Goal: Answer question/provide support: Answer question/provide support

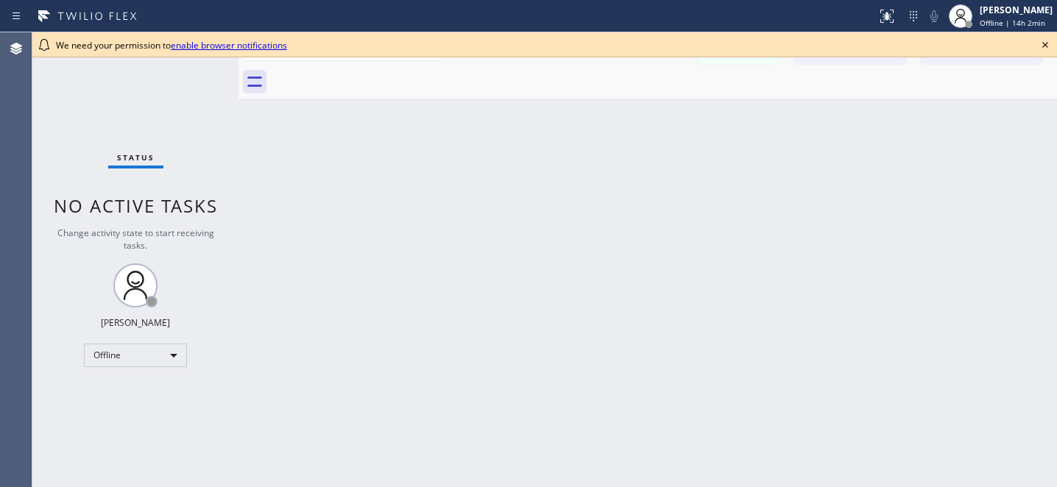
click at [1045, 43] on icon at bounding box center [1045, 45] width 18 height 18
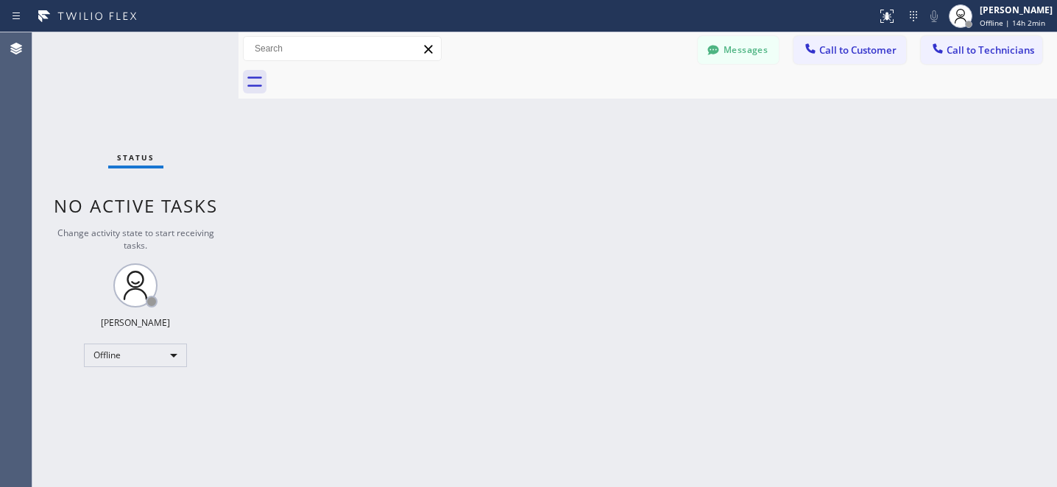
click at [740, 54] on button "Messages" at bounding box center [738, 50] width 81 height 28
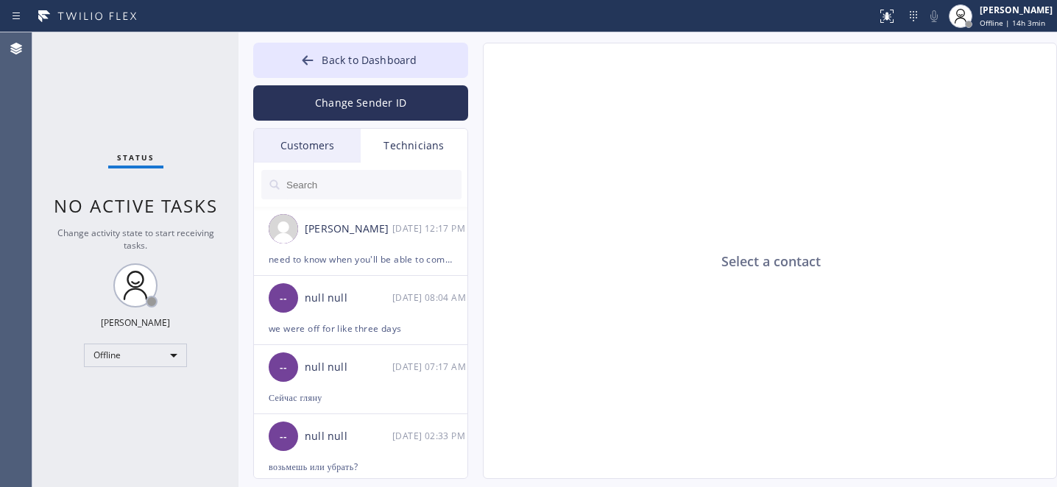
click at [290, 146] on div "Customers" at bounding box center [307, 146] width 107 height 34
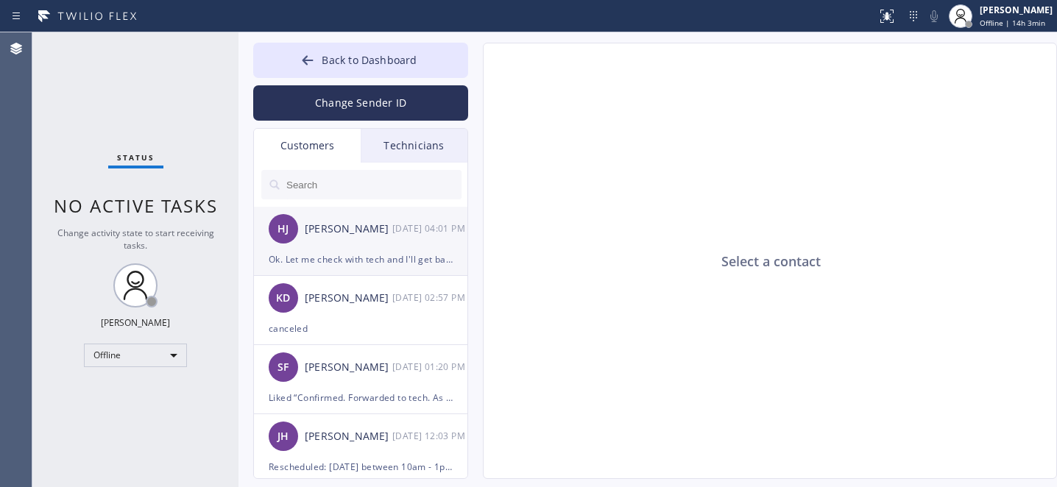
click at [350, 247] on div "HJ [PERSON_NAME] [DATE] 04:01 PM" at bounding box center [361, 229] width 215 height 44
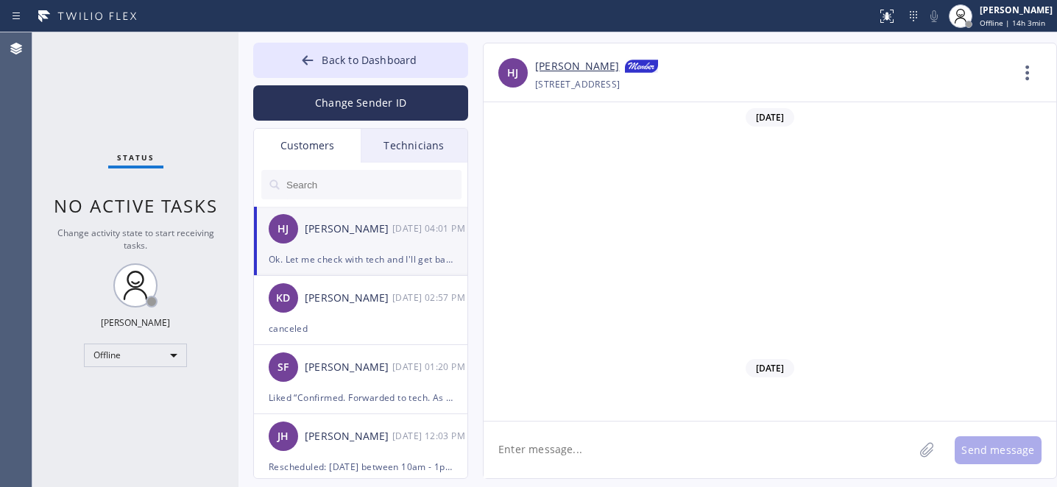
scroll to position [749, 0]
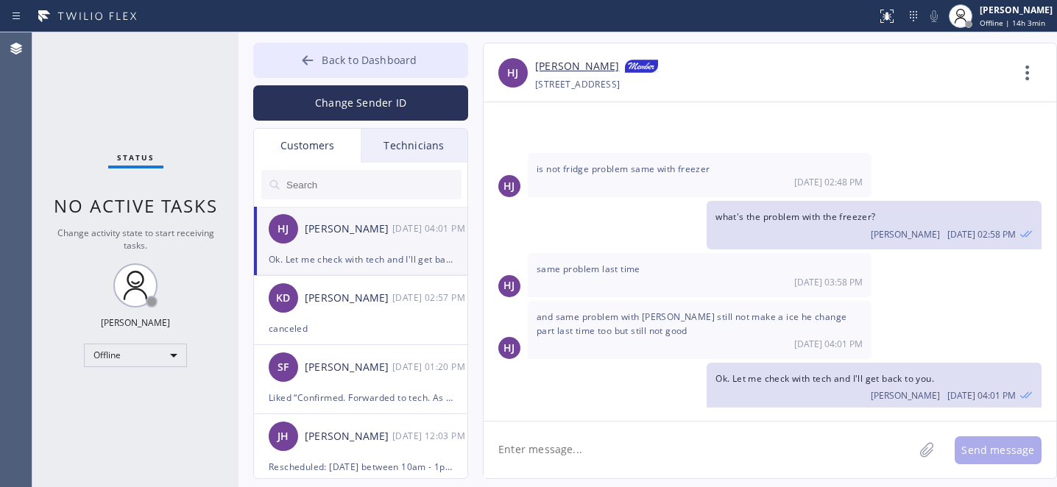
click at [331, 66] on span "Back to Dashboard" at bounding box center [369, 60] width 95 height 14
